Goal: Use online tool/utility: Utilize a website feature to perform a specific function

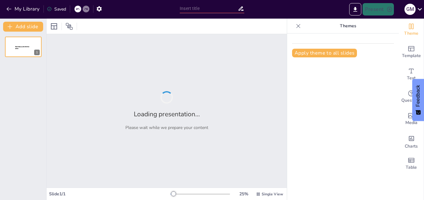
type input "Interculturalidad: [PERSON_NAME] Fundamental para la Convivencia Pacífica"
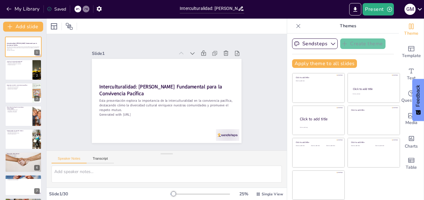
checkbox input "true"
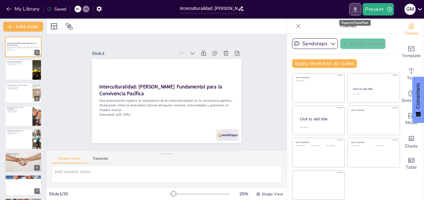
click at [352, 12] on button "Export to PowerPoint" at bounding box center [355, 9] width 12 height 12
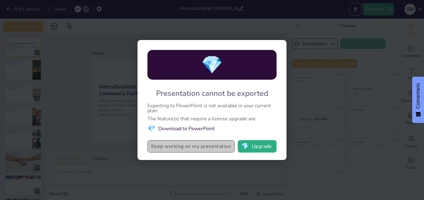
click at [210, 152] on button "Keep working on my presentation" at bounding box center [190, 146] width 87 height 12
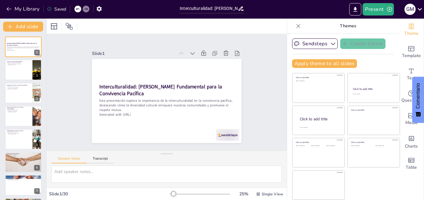
checkbox input "true"
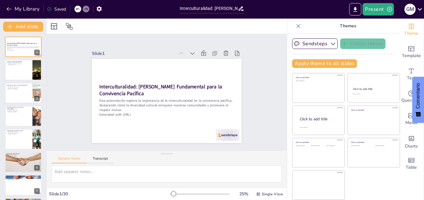
checkbox input "true"
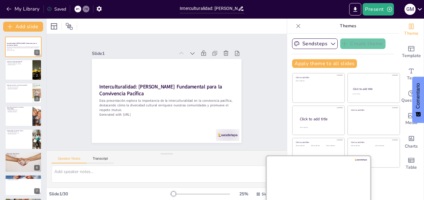
checkbox input "true"
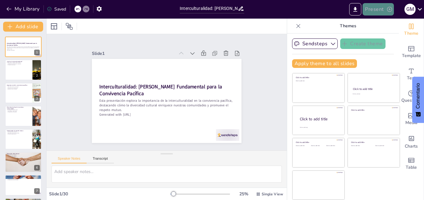
click at [371, 10] on button "Present" at bounding box center [377, 9] width 31 height 12
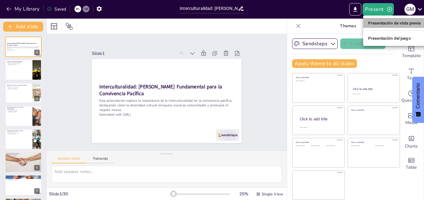
click at [397, 28] on li "Presentación de vista previa" at bounding box center [394, 23] width 63 height 10
